Goal: Task Accomplishment & Management: Manage account settings

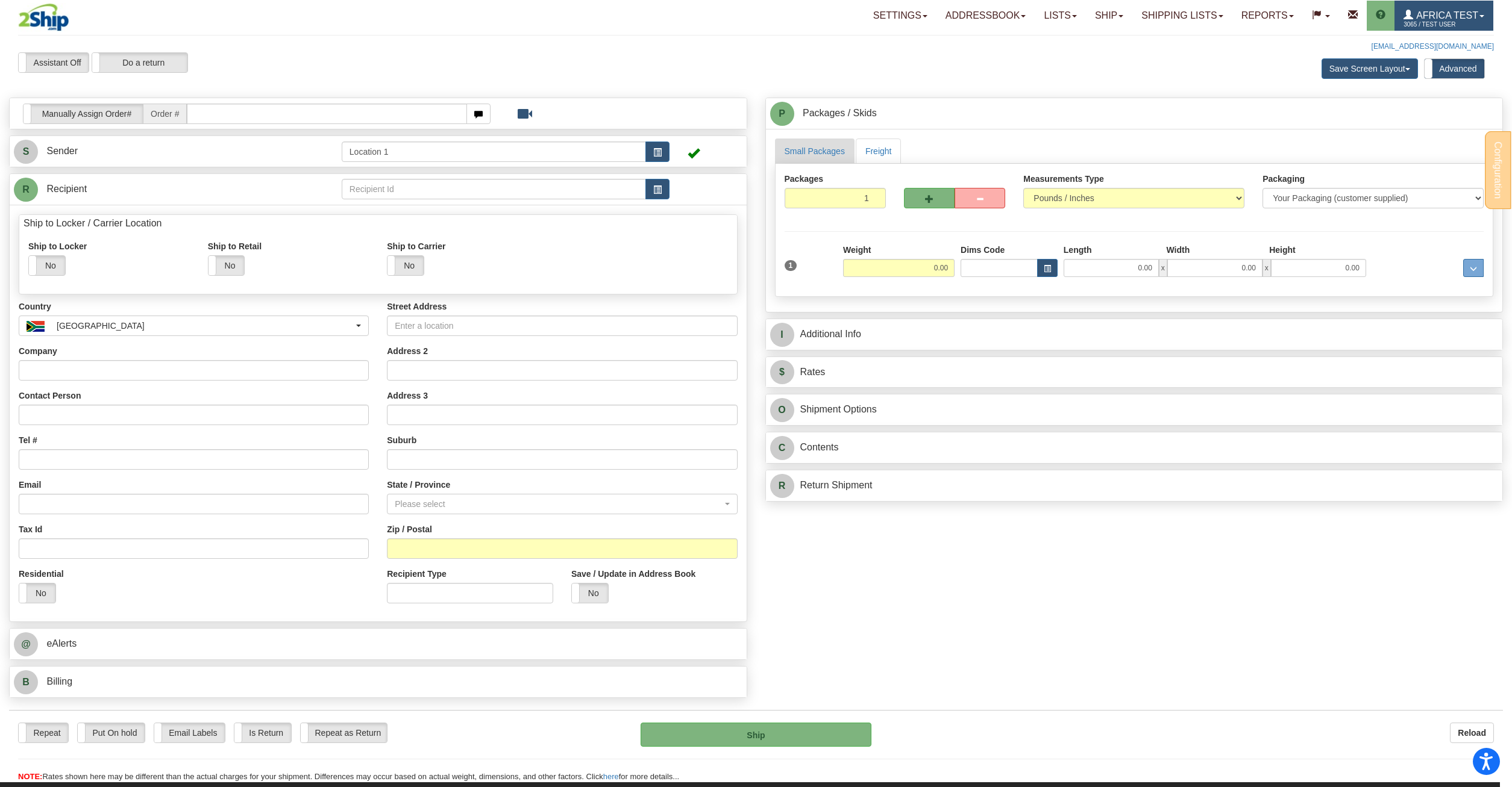
click at [1479, 6] on link "Africa Test 3065 / TEST USER" at bounding box center [1444, 16] width 99 height 30
click at [1434, 39] on span "MY ACCOUNT" at bounding box center [1421, 42] width 56 height 10
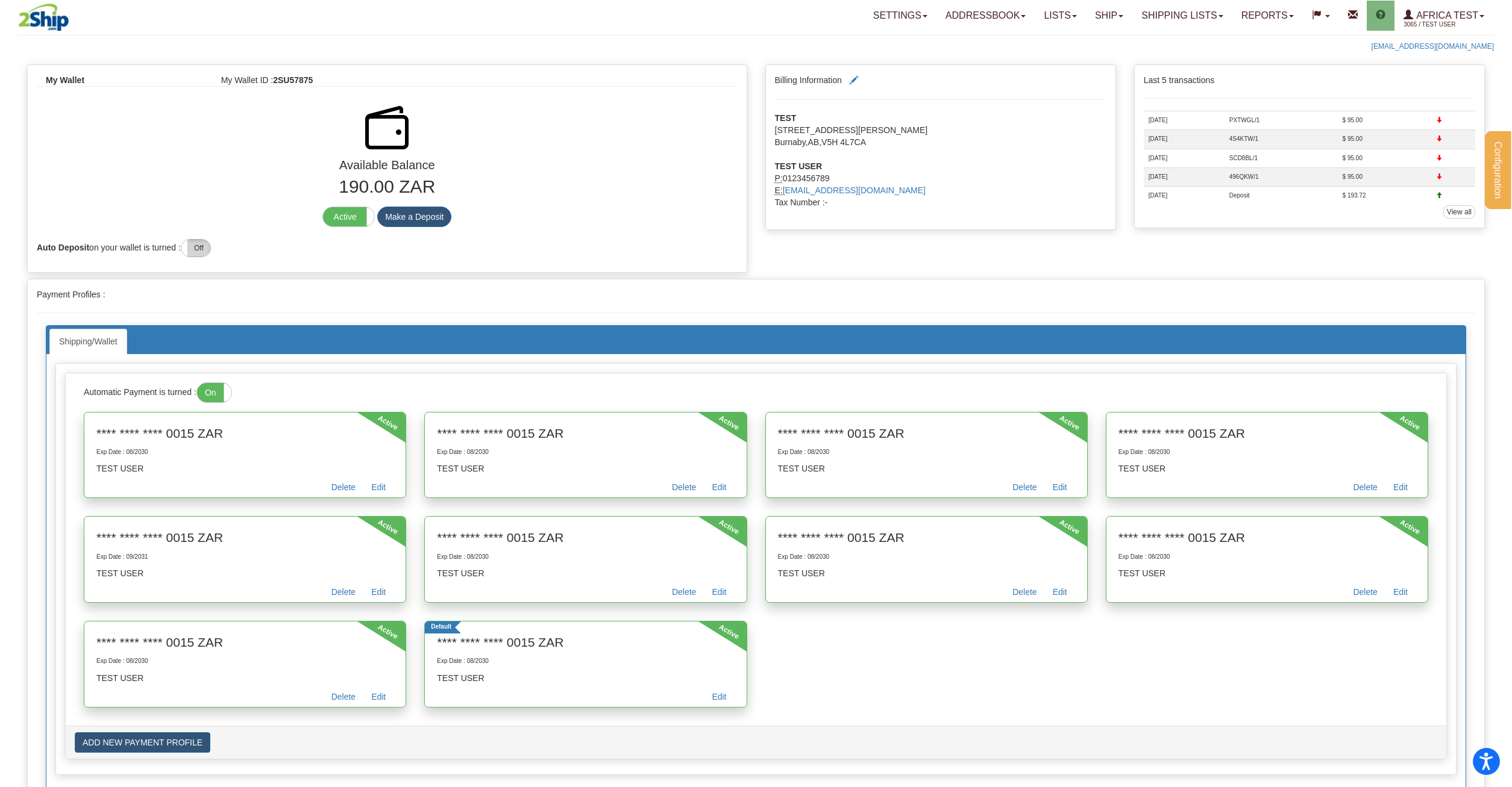
click at [205, 248] on label "Off" at bounding box center [196, 247] width 29 height 17
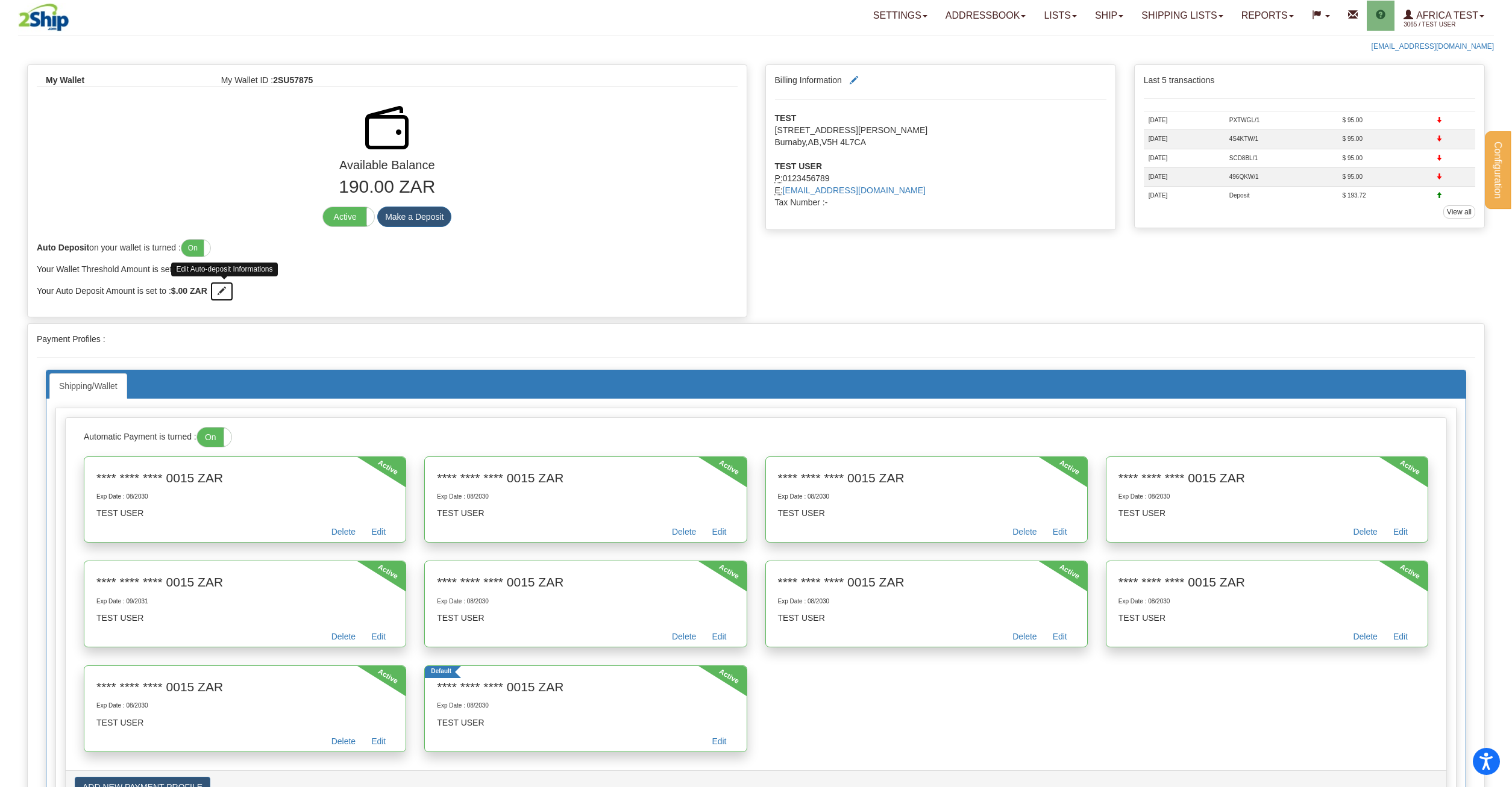
click at [226, 292] on span at bounding box center [221, 290] width 9 height 9
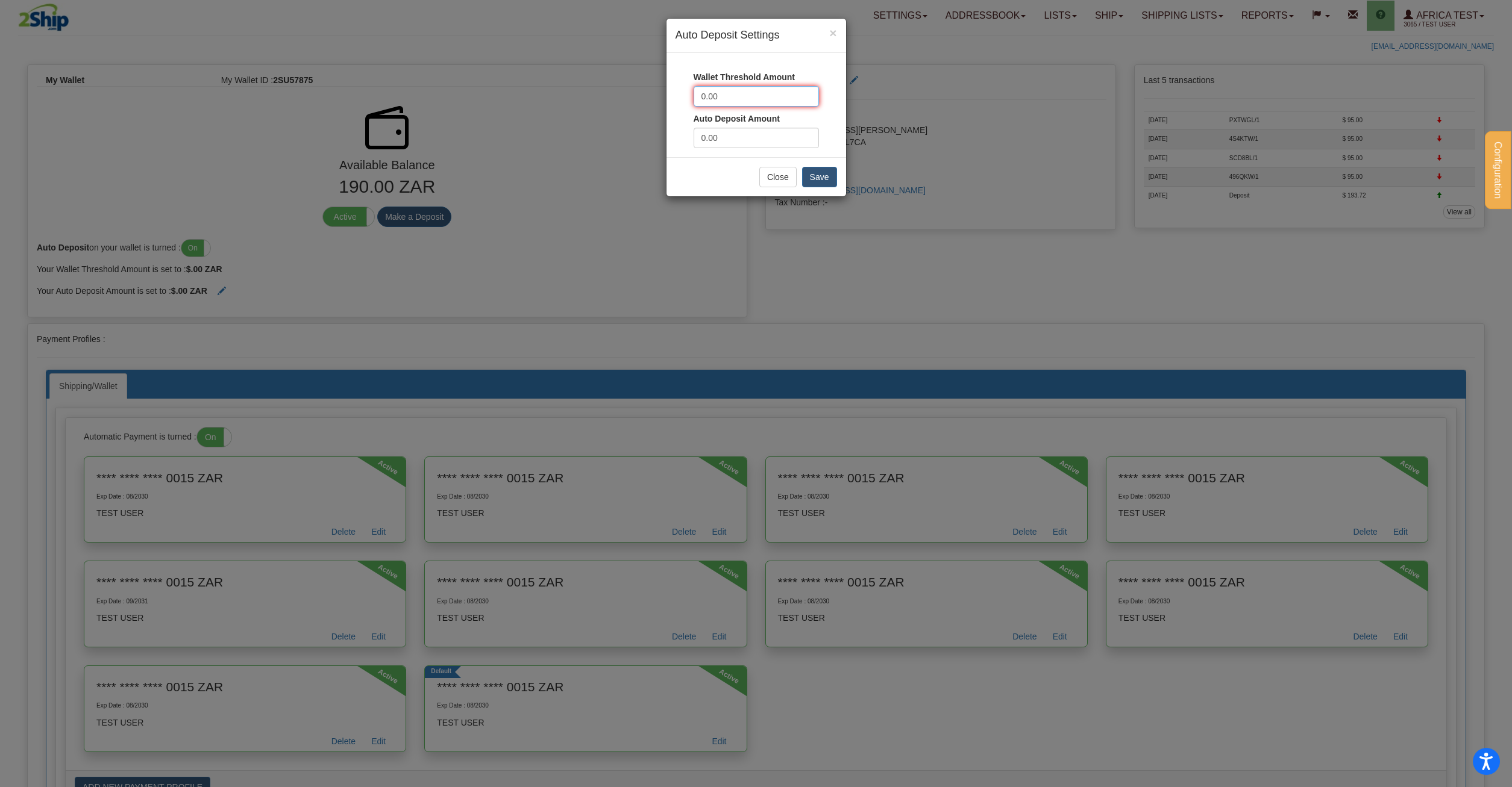
click at [749, 98] on input "0.00" at bounding box center [756, 96] width 125 height 21
drag, startPoint x: 749, startPoint y: 98, endPoint x: 723, endPoint y: 98, distance: 26.0
click at [723, 98] on input "0.00" at bounding box center [756, 96] width 125 height 21
type input "500"
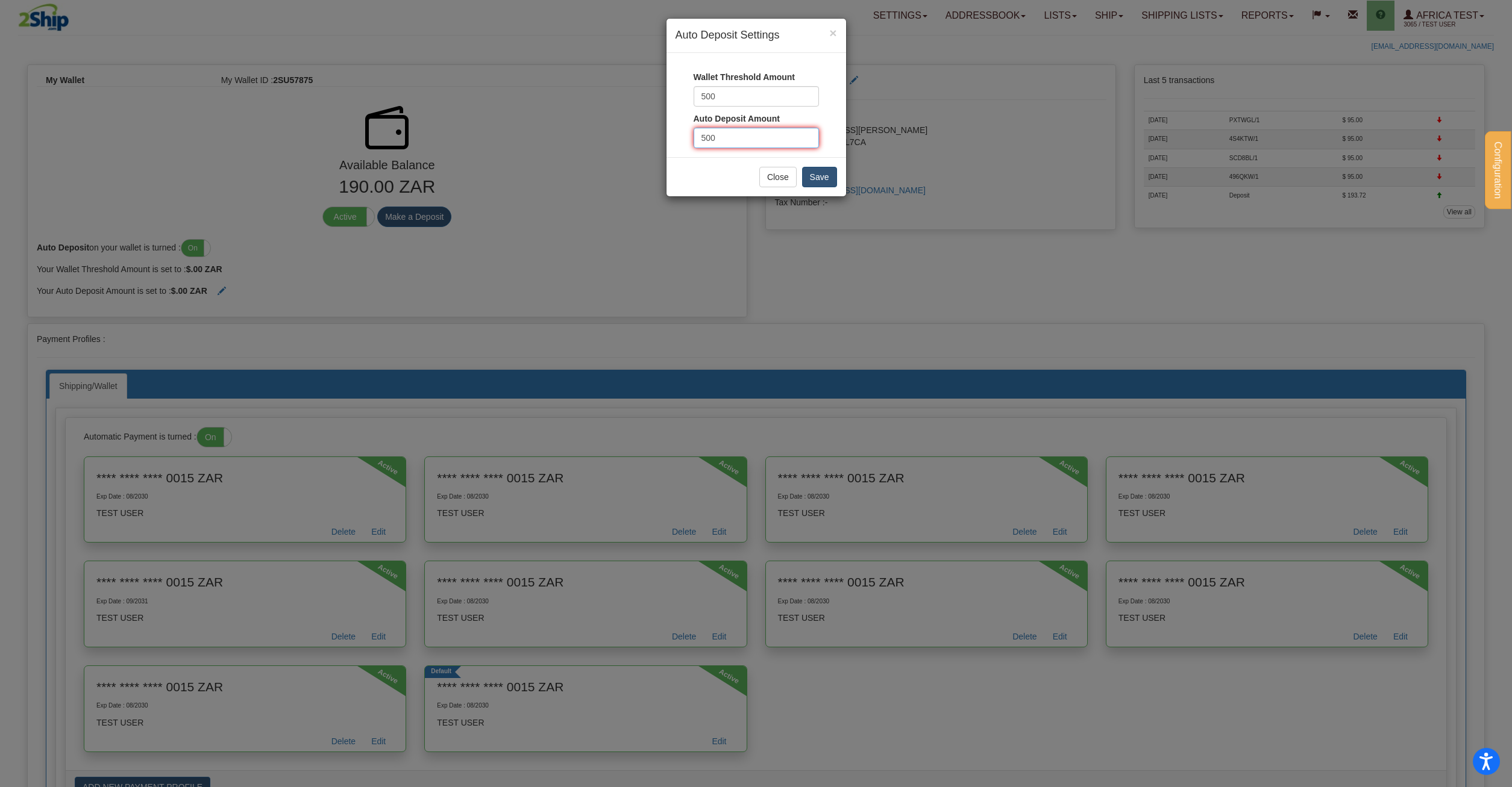
type input "500"
click at [812, 177] on button "Save" at bounding box center [819, 177] width 35 height 21
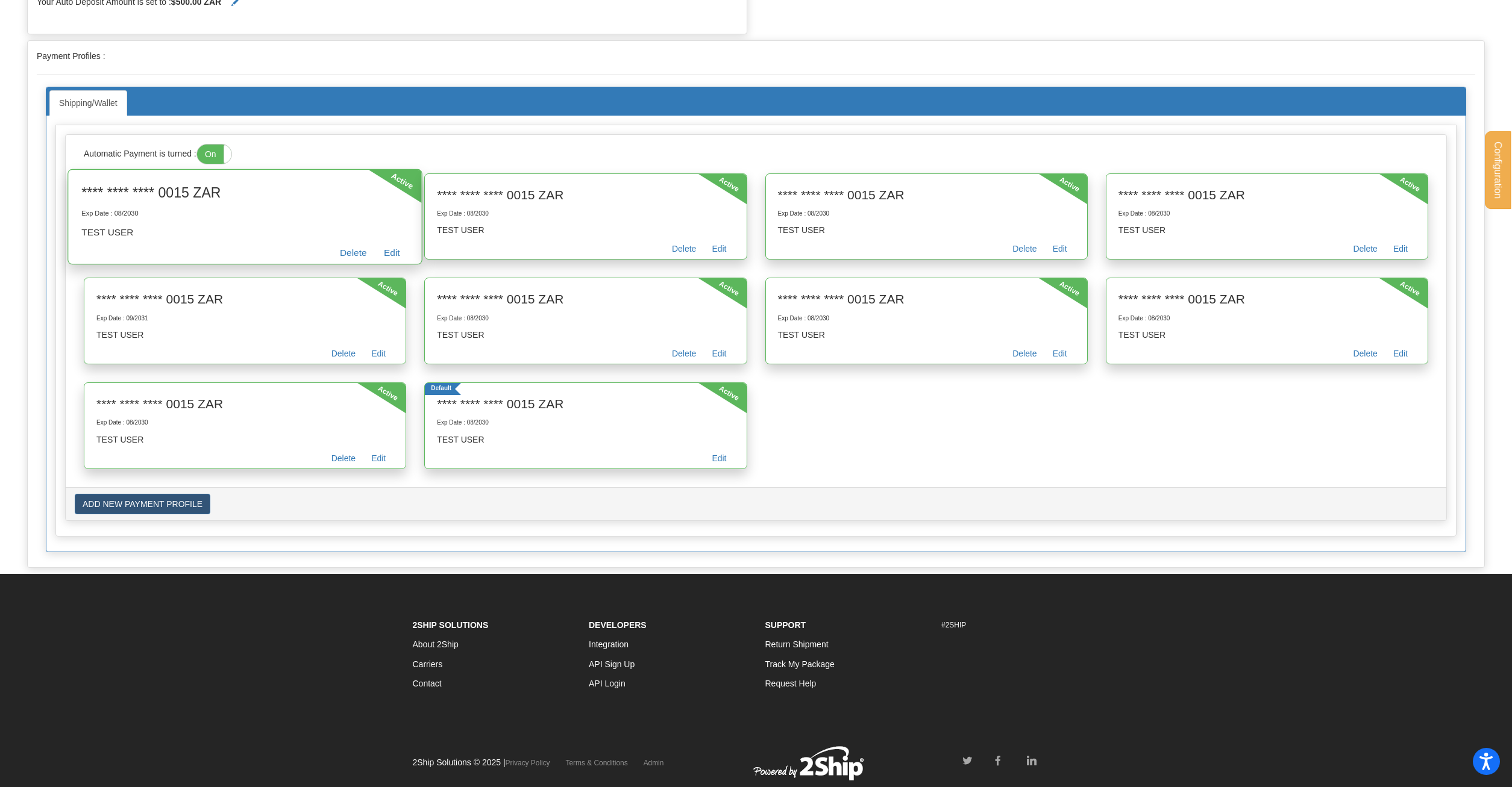
scroll to position [325, 0]
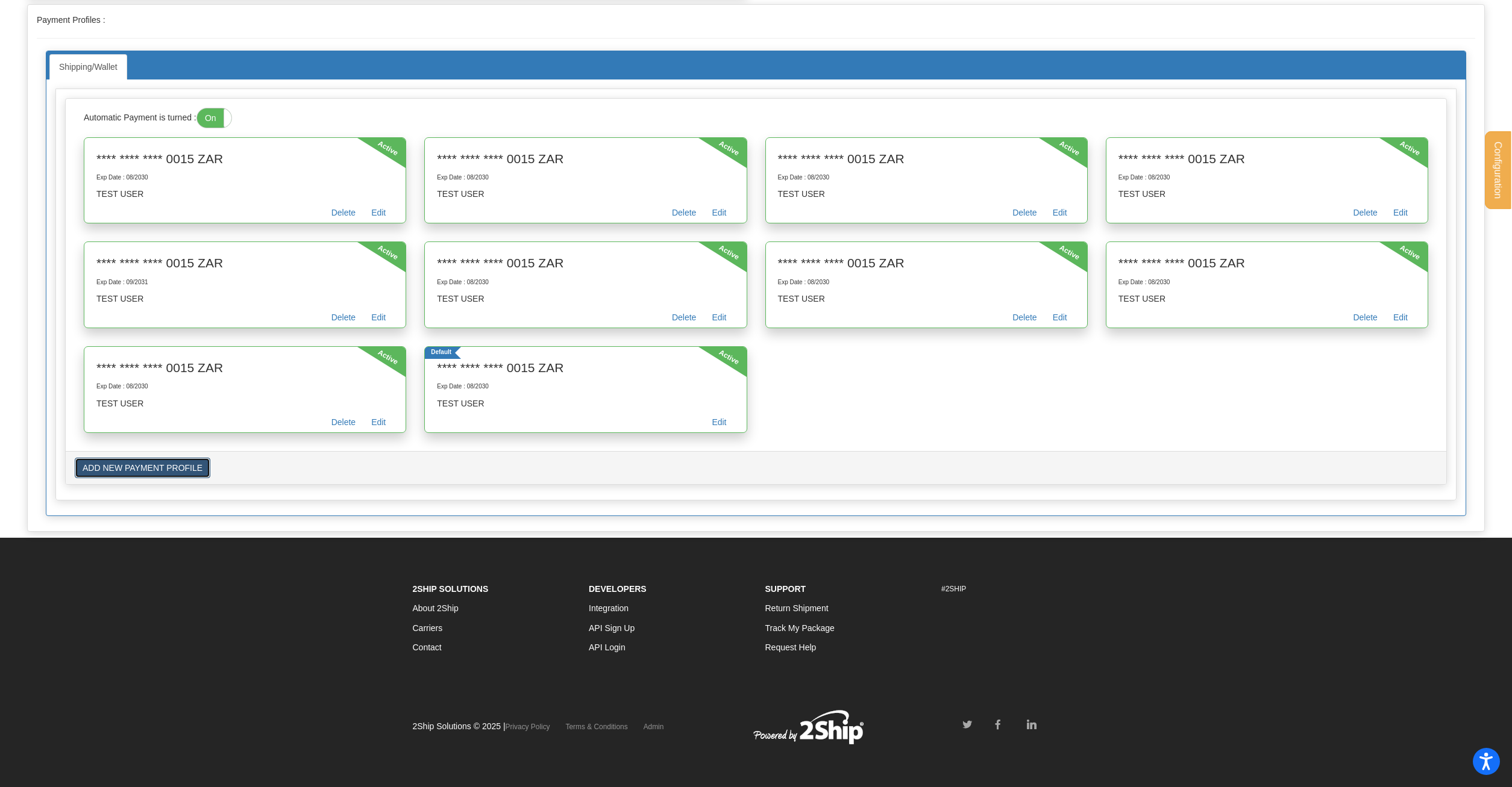
click at [186, 465] on button "ADD NEW PAYMENT PROFILE" at bounding box center [143, 468] width 135 height 21
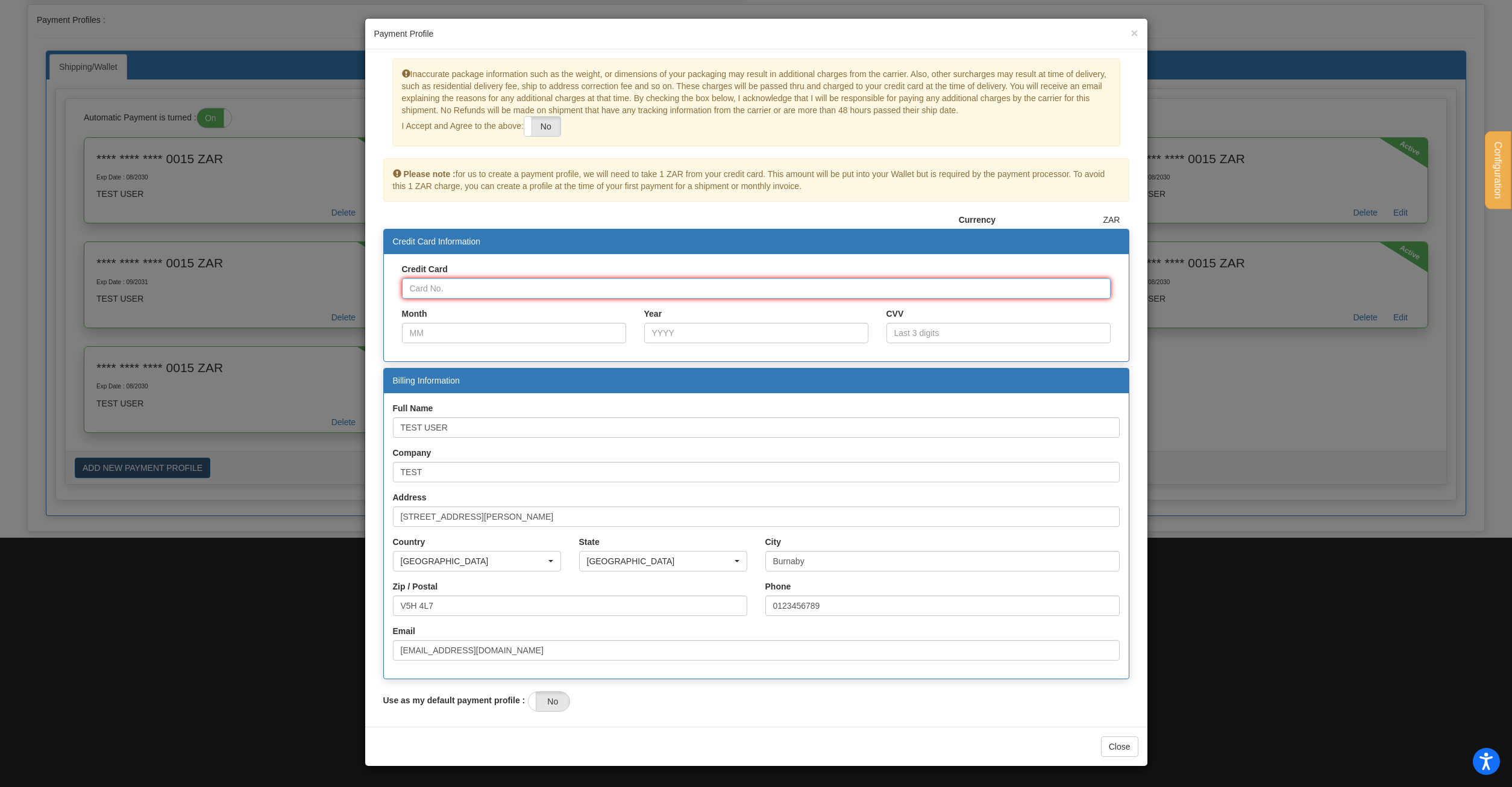
click at [537, 289] on input "Credit Card" at bounding box center [756, 289] width 709 height 21
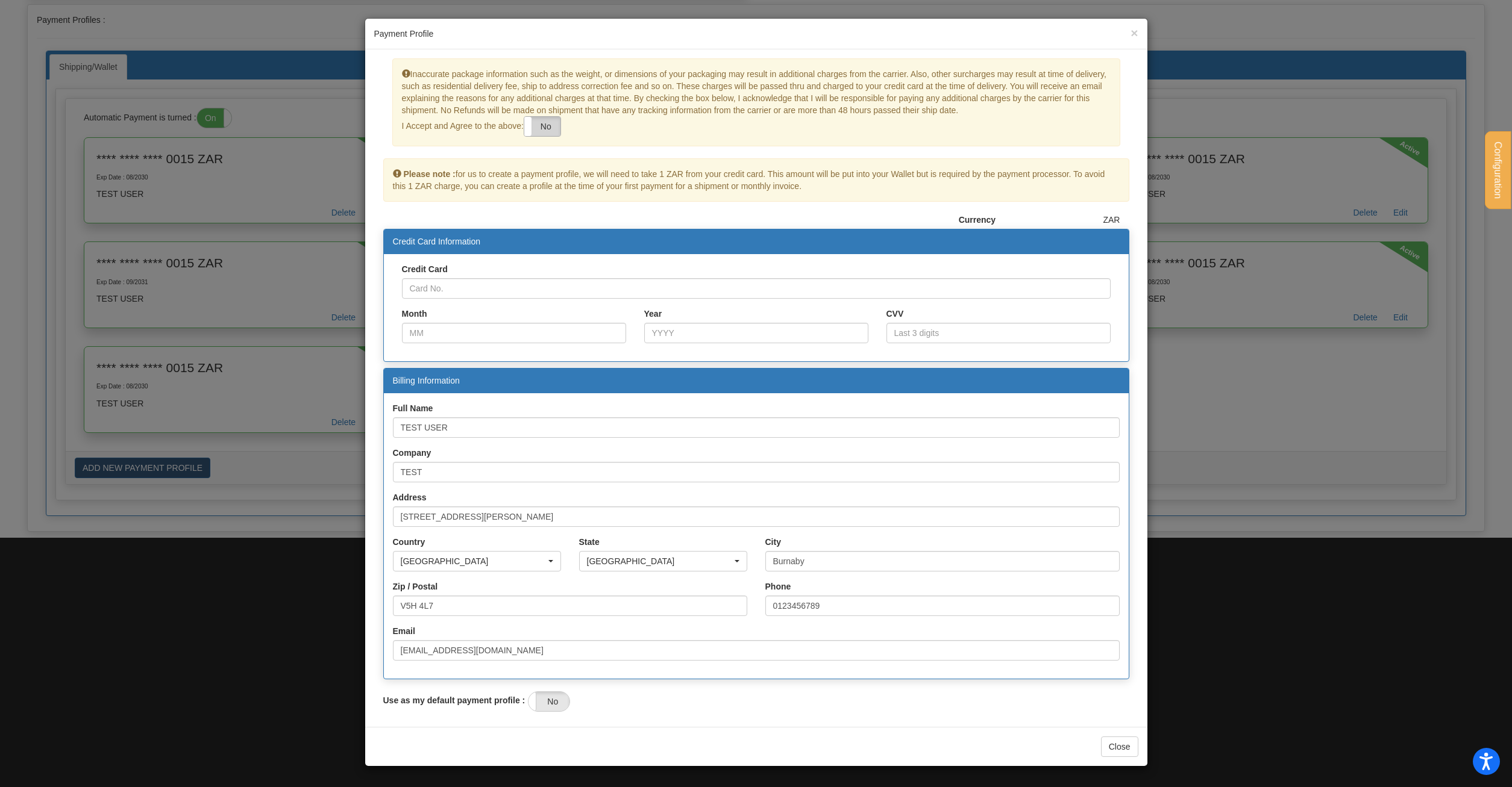
click at [551, 127] on label "No" at bounding box center [541, 127] width 36 height 19
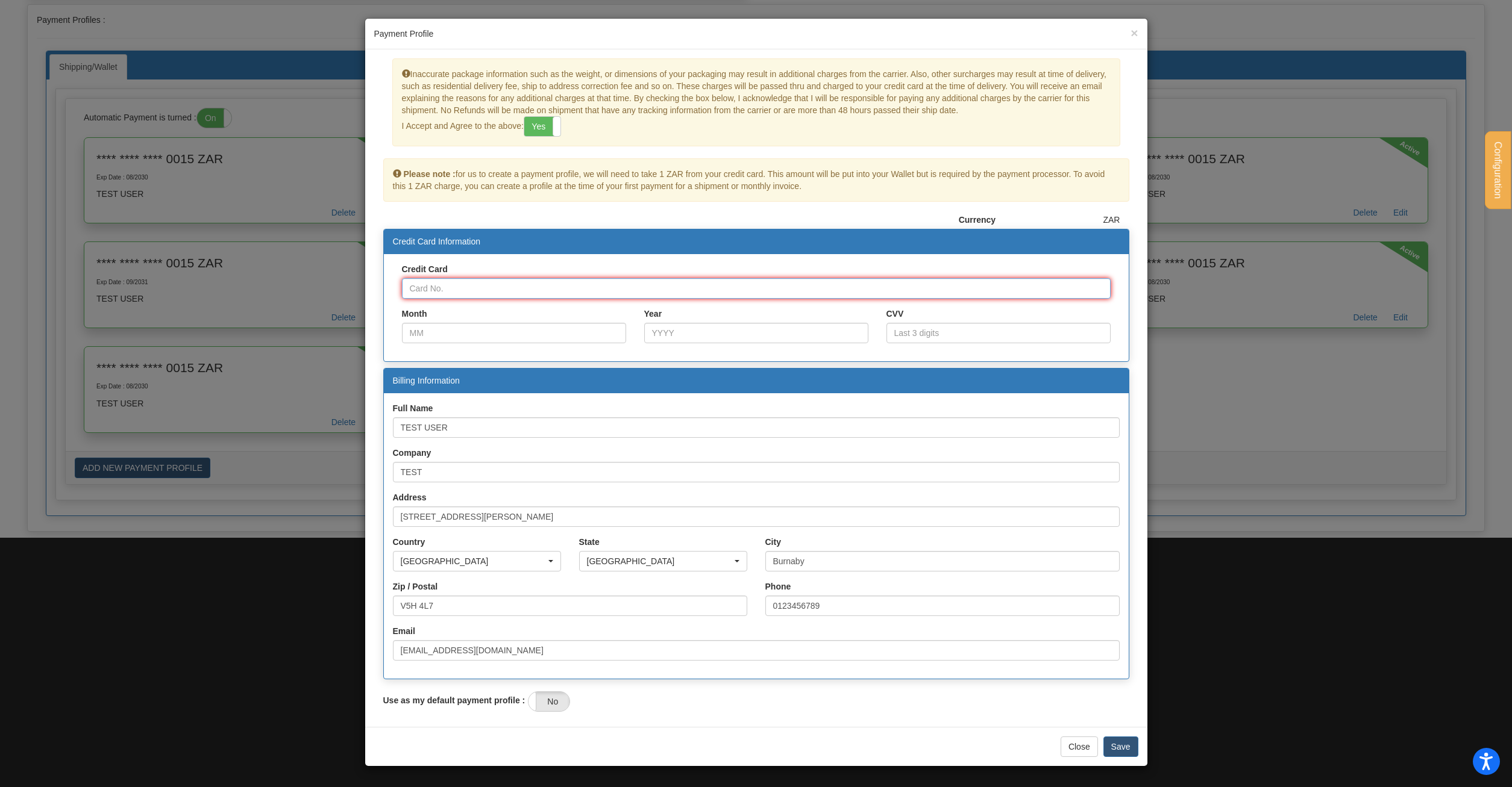
click at [463, 283] on input "Credit Card" at bounding box center [756, 289] width 709 height 21
type input "4000000000000002"
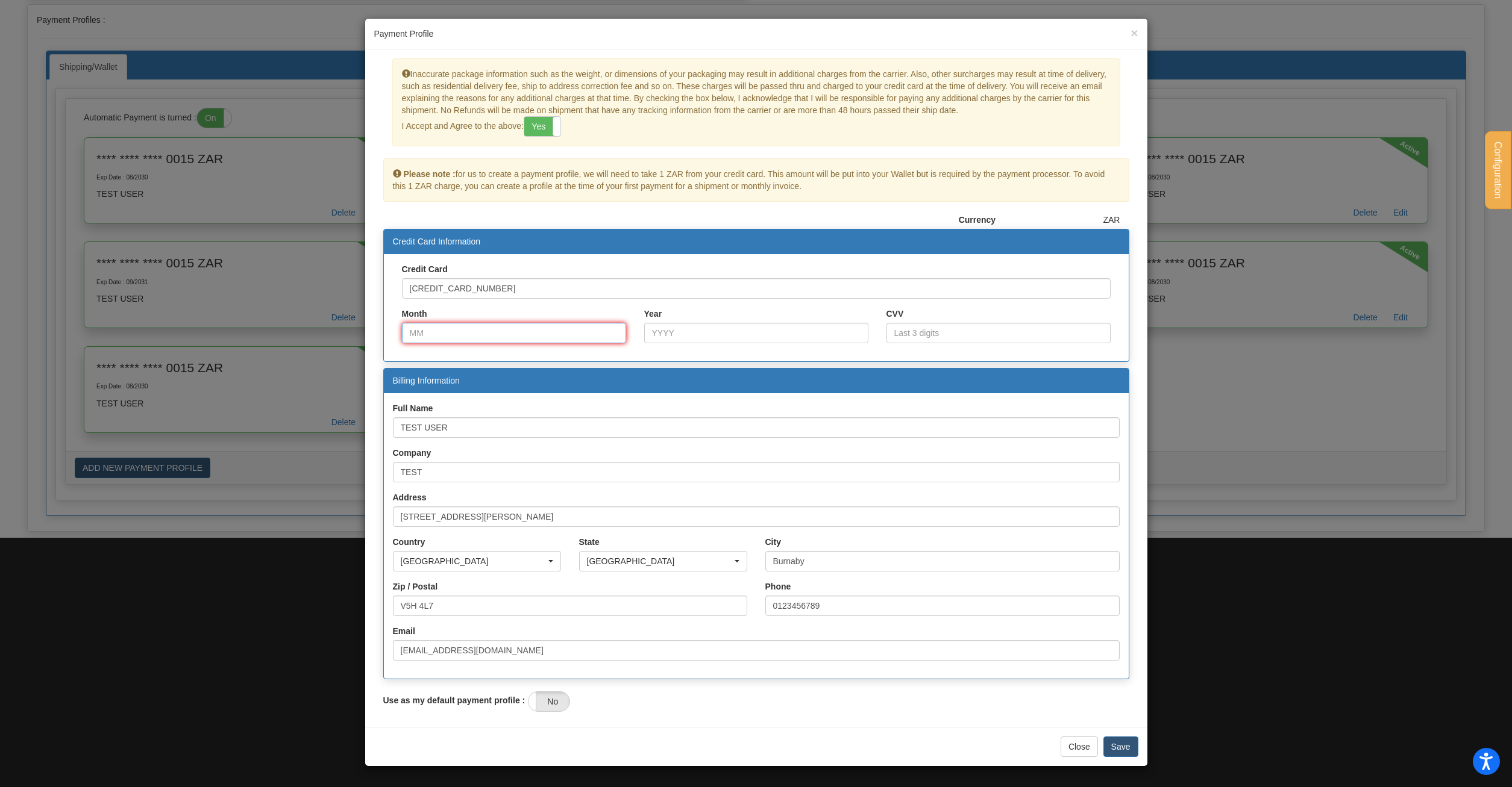
type input "12"
type input "2030"
click at [553, 704] on label "No" at bounding box center [549, 702] width 41 height 19
click at [1127, 746] on button "Save" at bounding box center [1121, 747] width 35 height 21
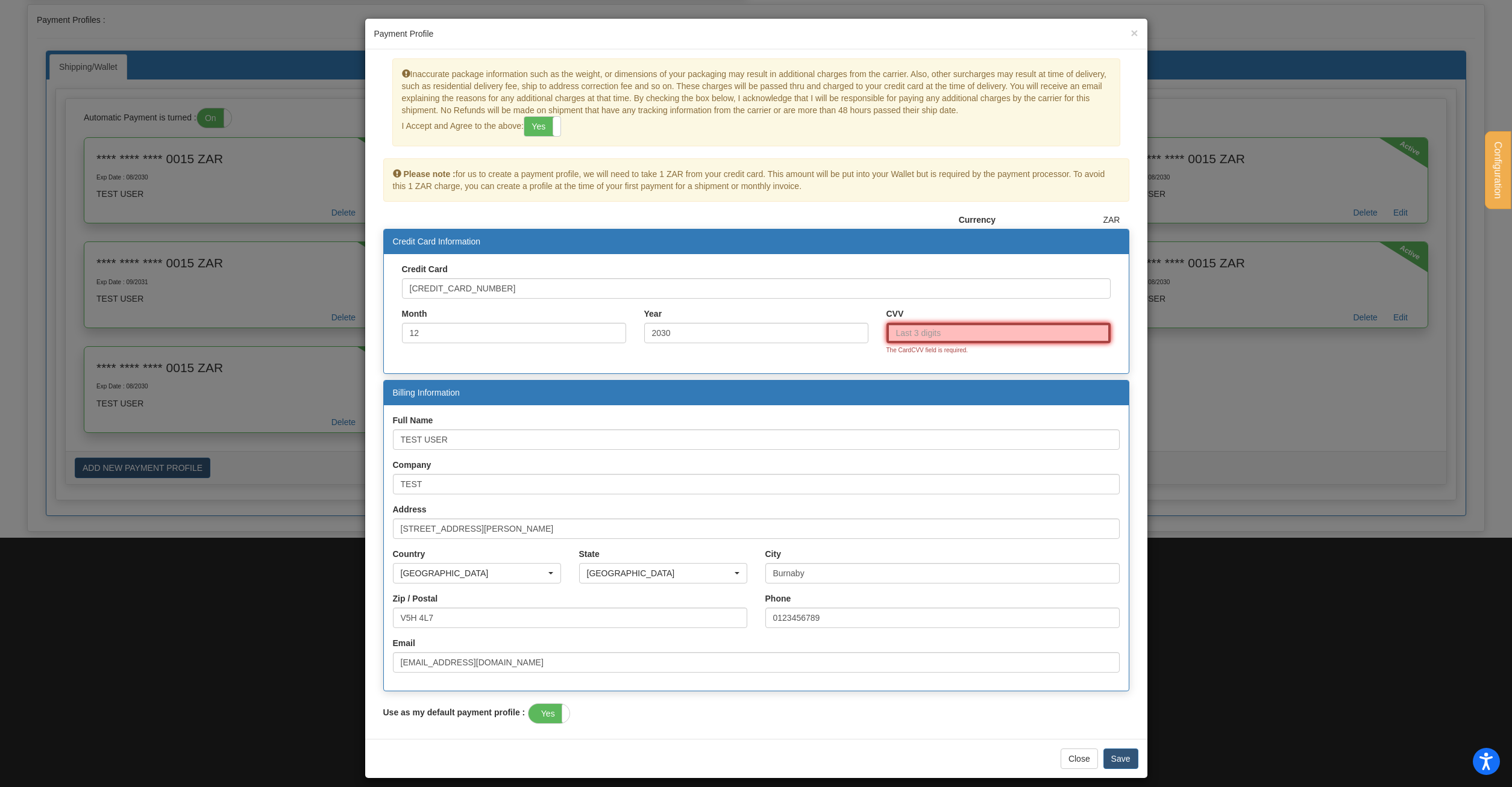
click at [950, 328] on input "CVV" at bounding box center [998, 333] width 225 height 21
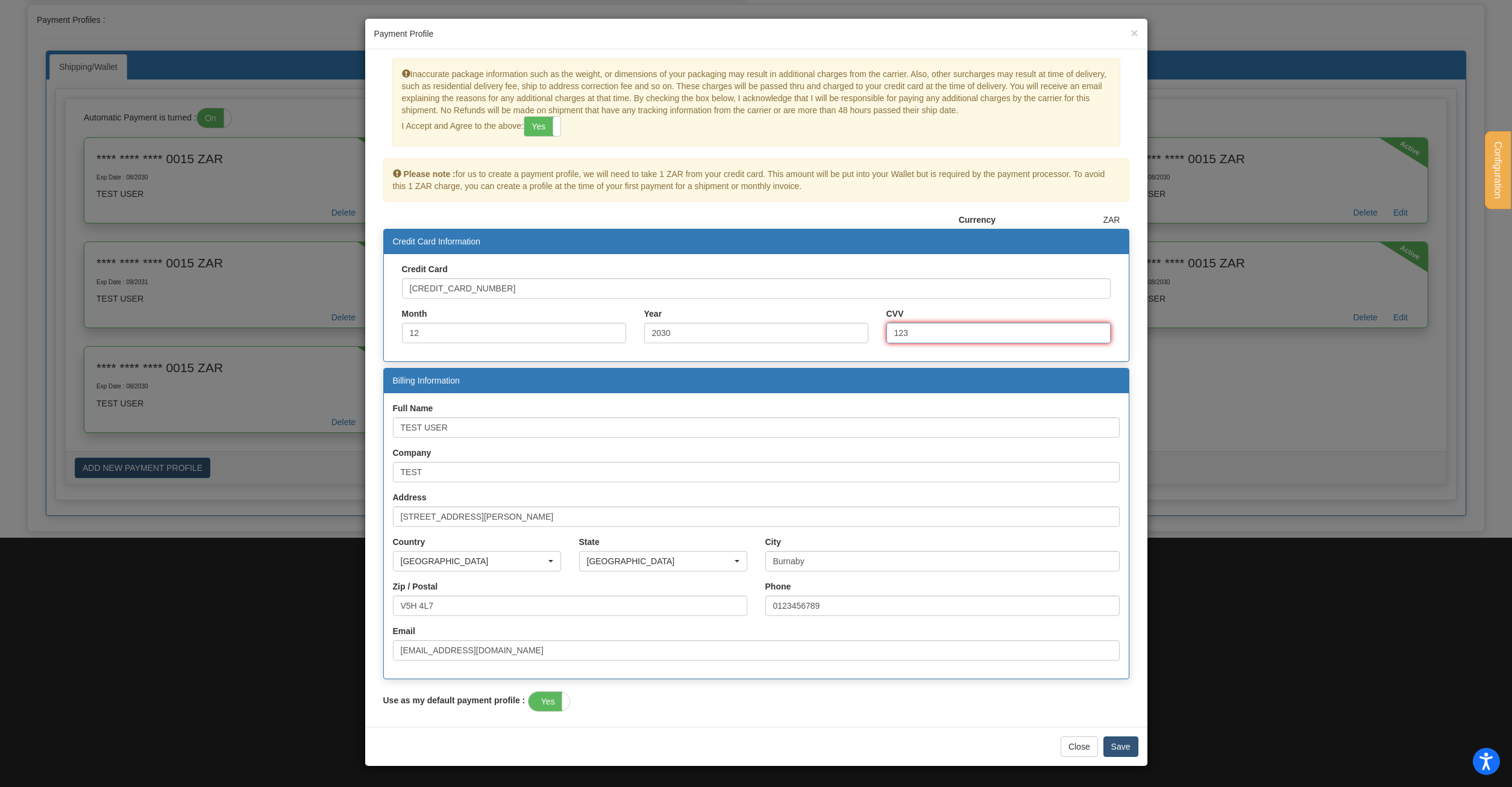
type input "123"
click at [1136, 751] on button "Save" at bounding box center [1121, 747] width 35 height 21
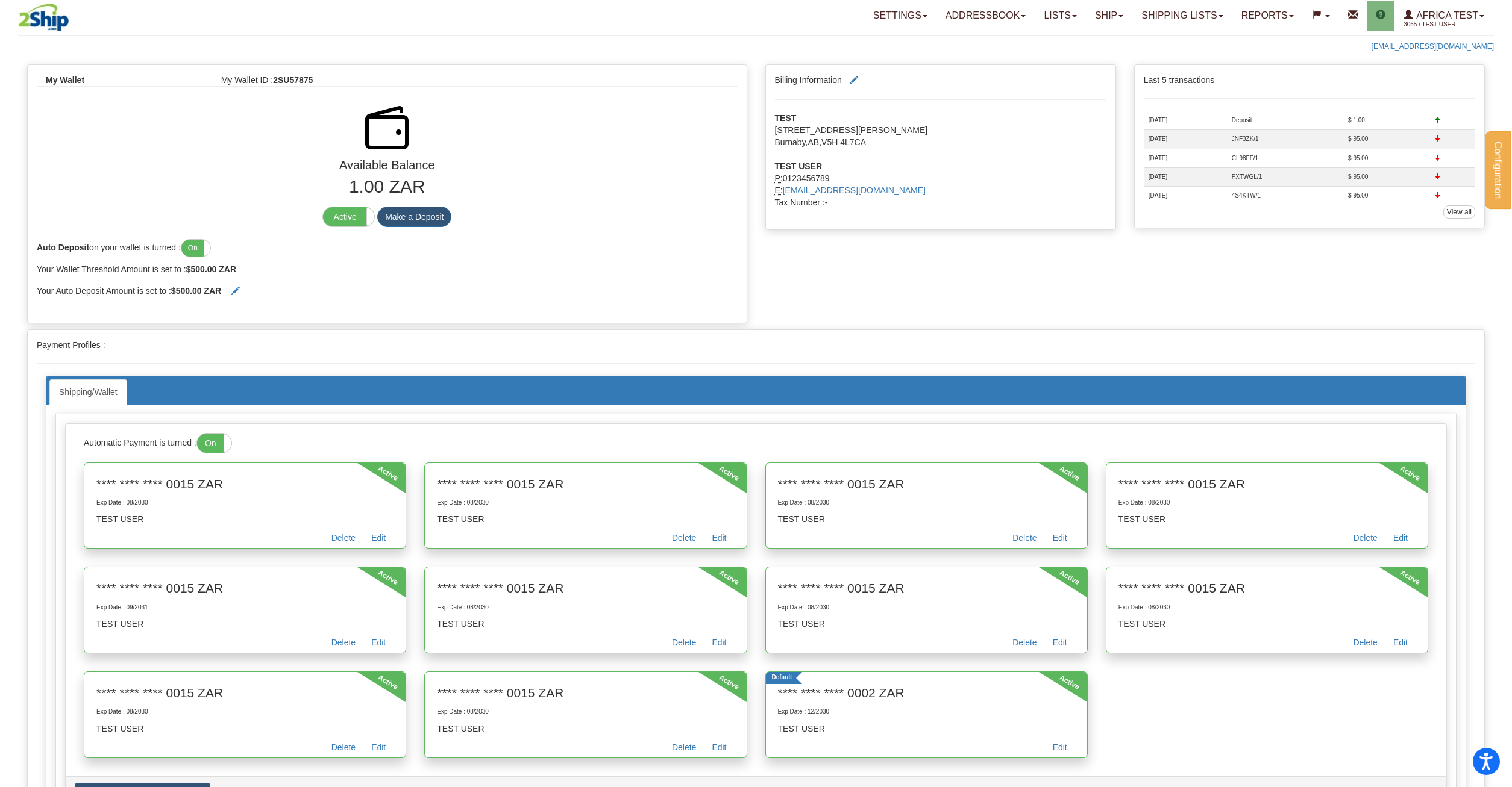
scroll to position [325, 0]
